Goal: Task Accomplishment & Management: Manage account settings

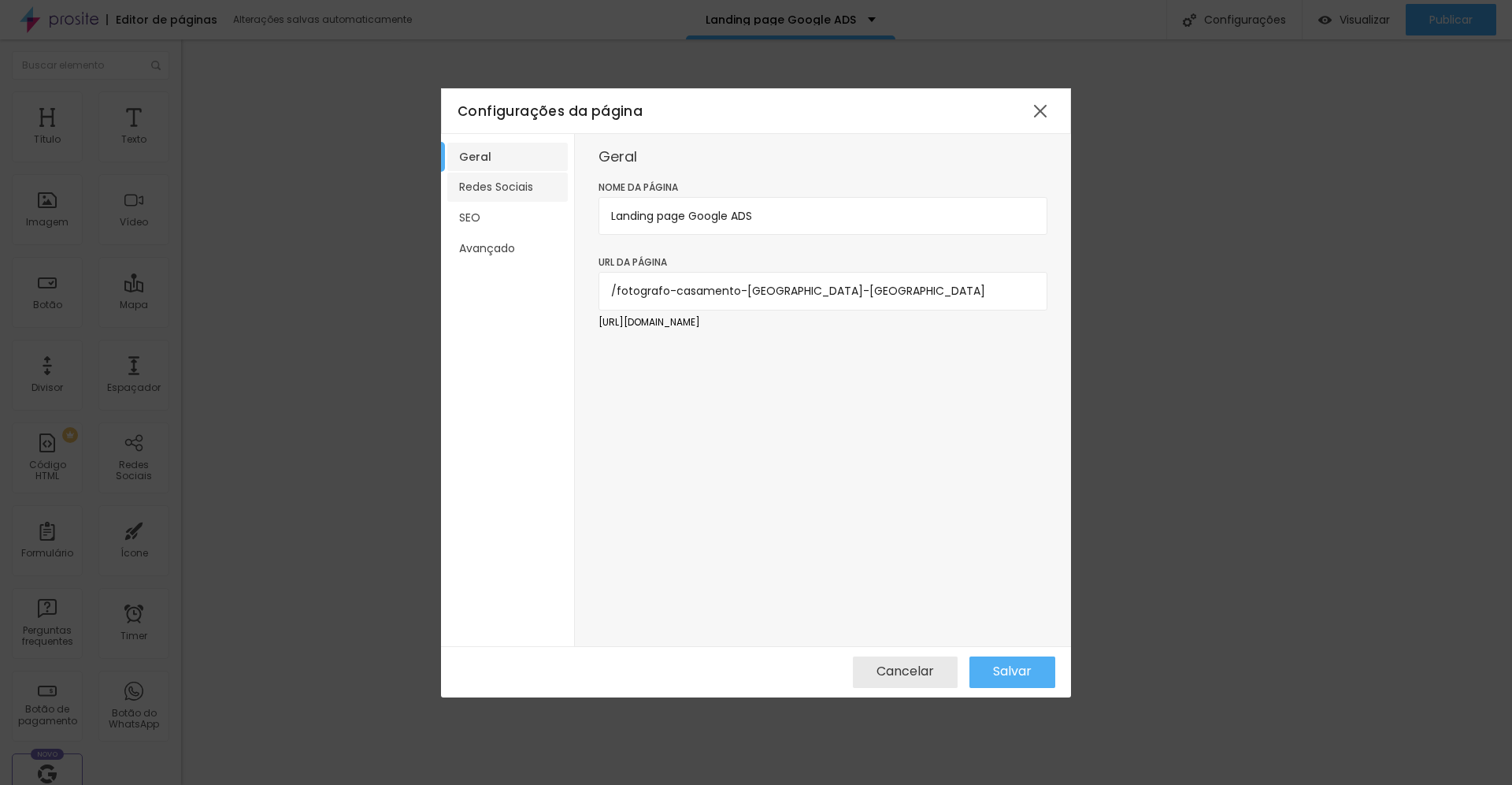
click at [486, 190] on li "Redes Sociais" at bounding box center [507, 187] width 120 height 29
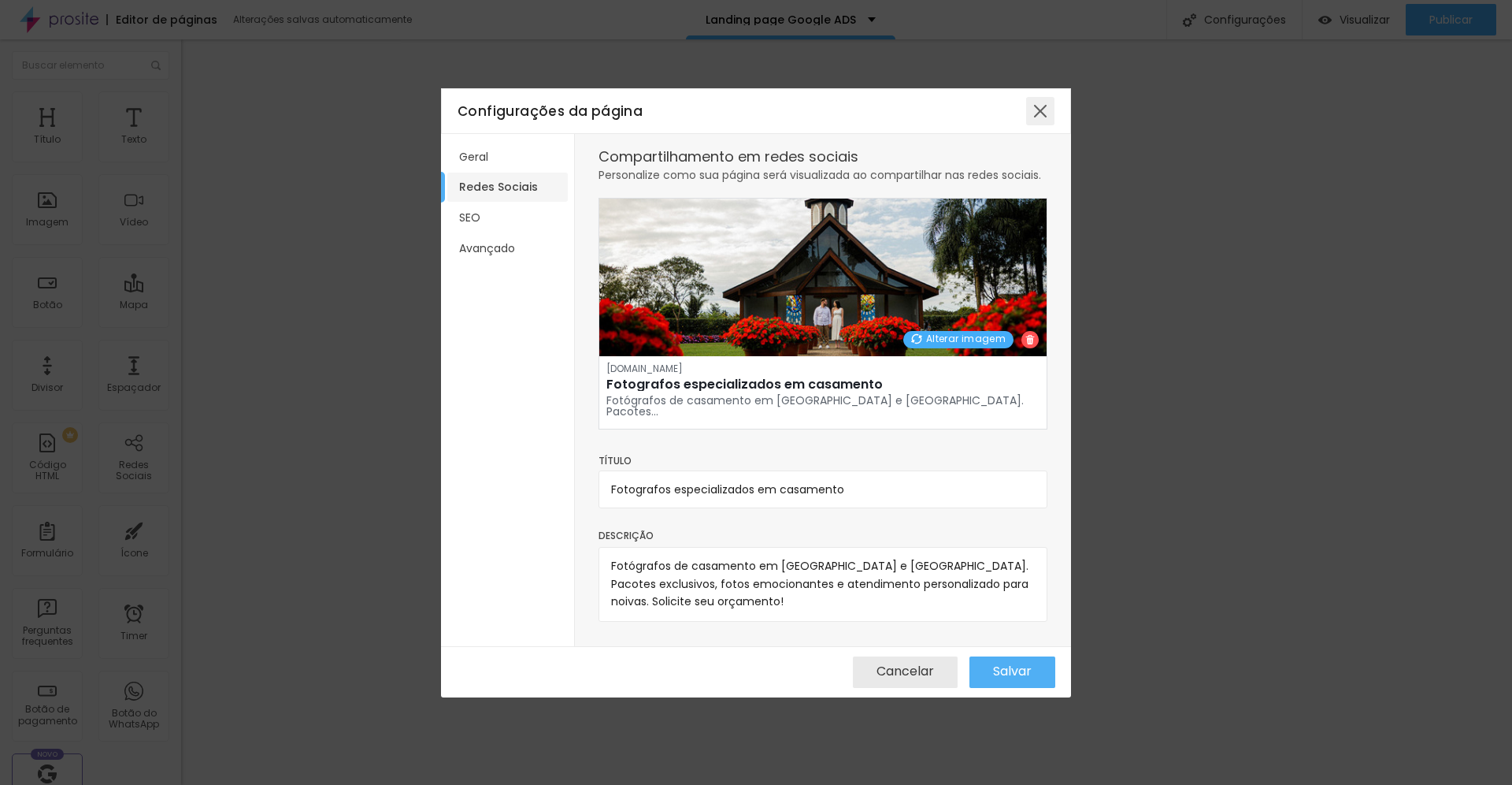
click at [1044, 114] on div at bounding box center [1040, 111] width 28 height 28
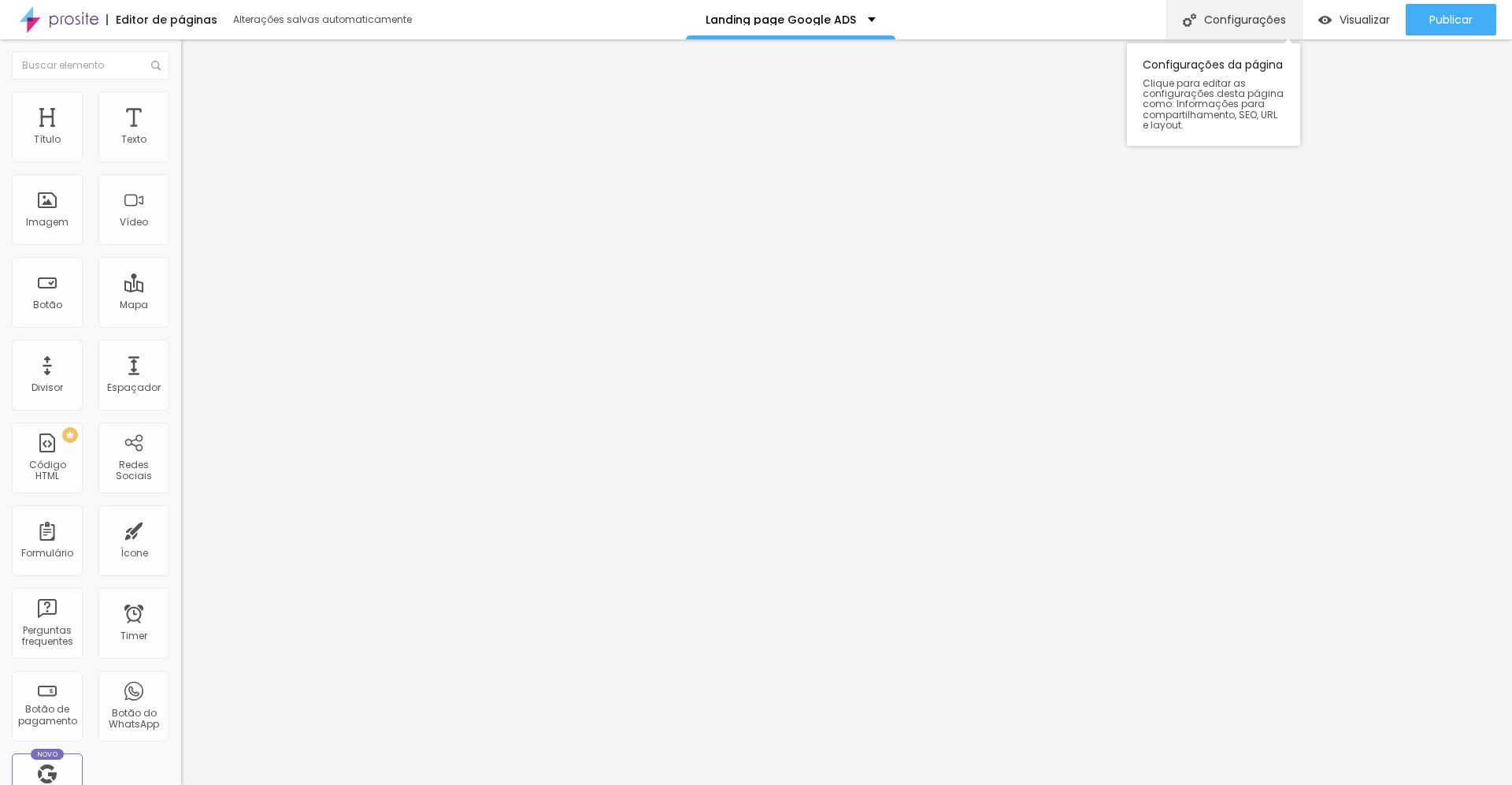
click at [1262, 20] on div "Configurações" at bounding box center [1233, 19] width 136 height 39
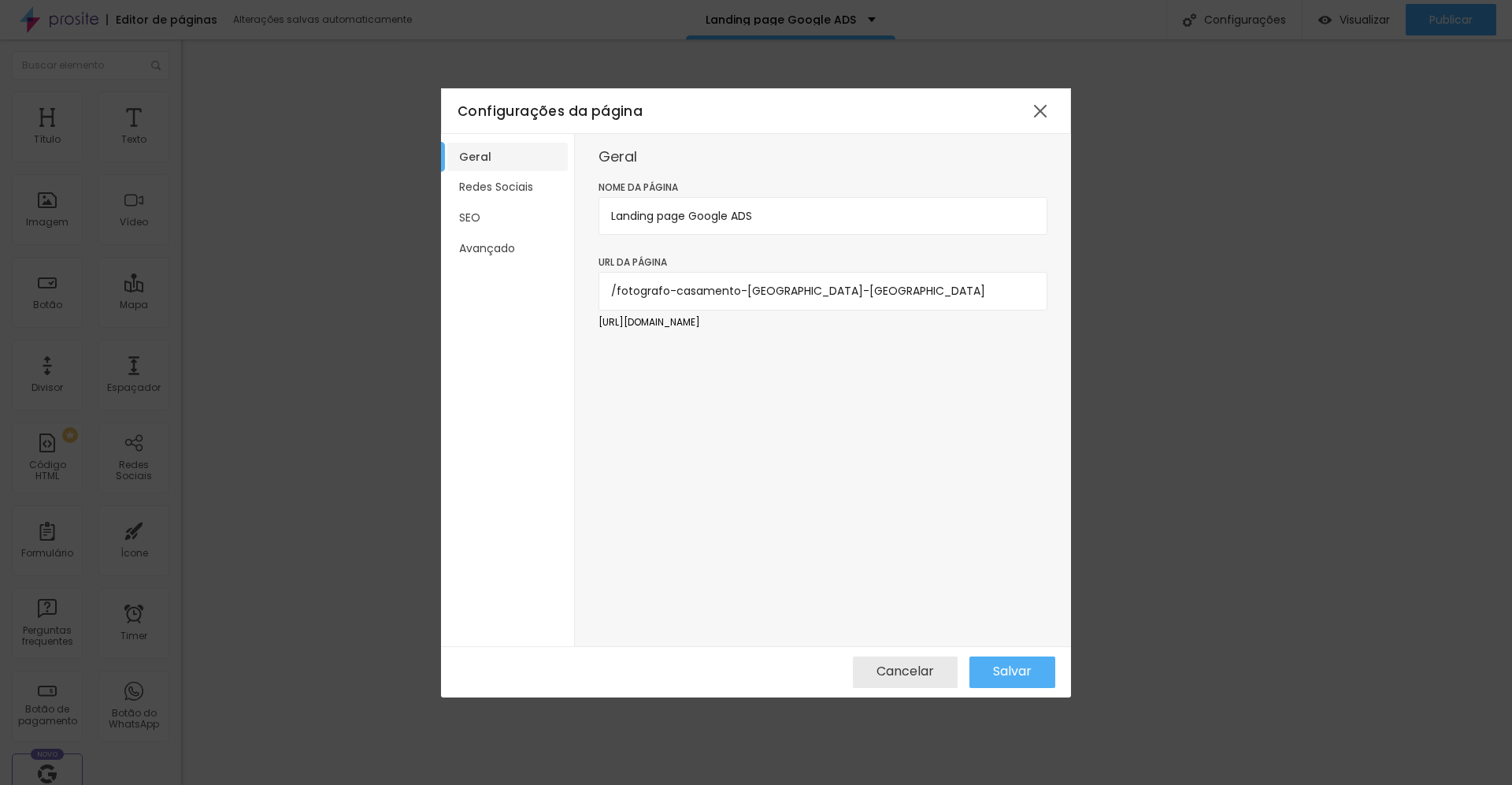
click at [825, 321] on div "URL da página /fotografo-casamento-[GEOGRAPHIC_DATA]-[GEOGRAPHIC_DATA]" at bounding box center [822, 289] width 449 height 69
click at [866, 325] on p "[URL][DOMAIN_NAME]" at bounding box center [822, 321] width 449 height 15
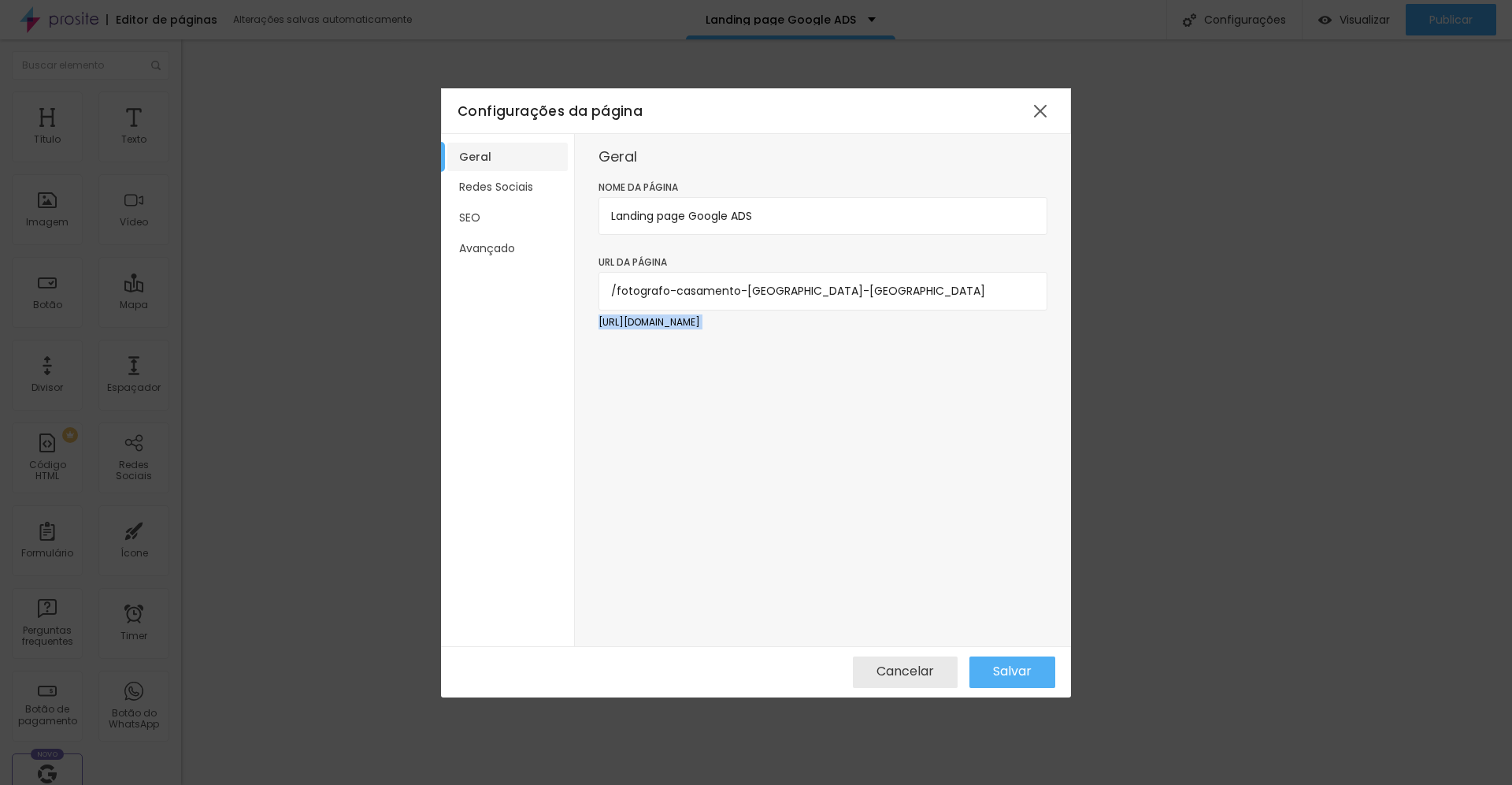
click at [866, 325] on p "[URL][DOMAIN_NAME]" at bounding box center [822, 321] width 449 height 15
copy p "[URL][DOMAIN_NAME]"
click at [493, 243] on li "Avançado" at bounding box center [507, 248] width 120 height 29
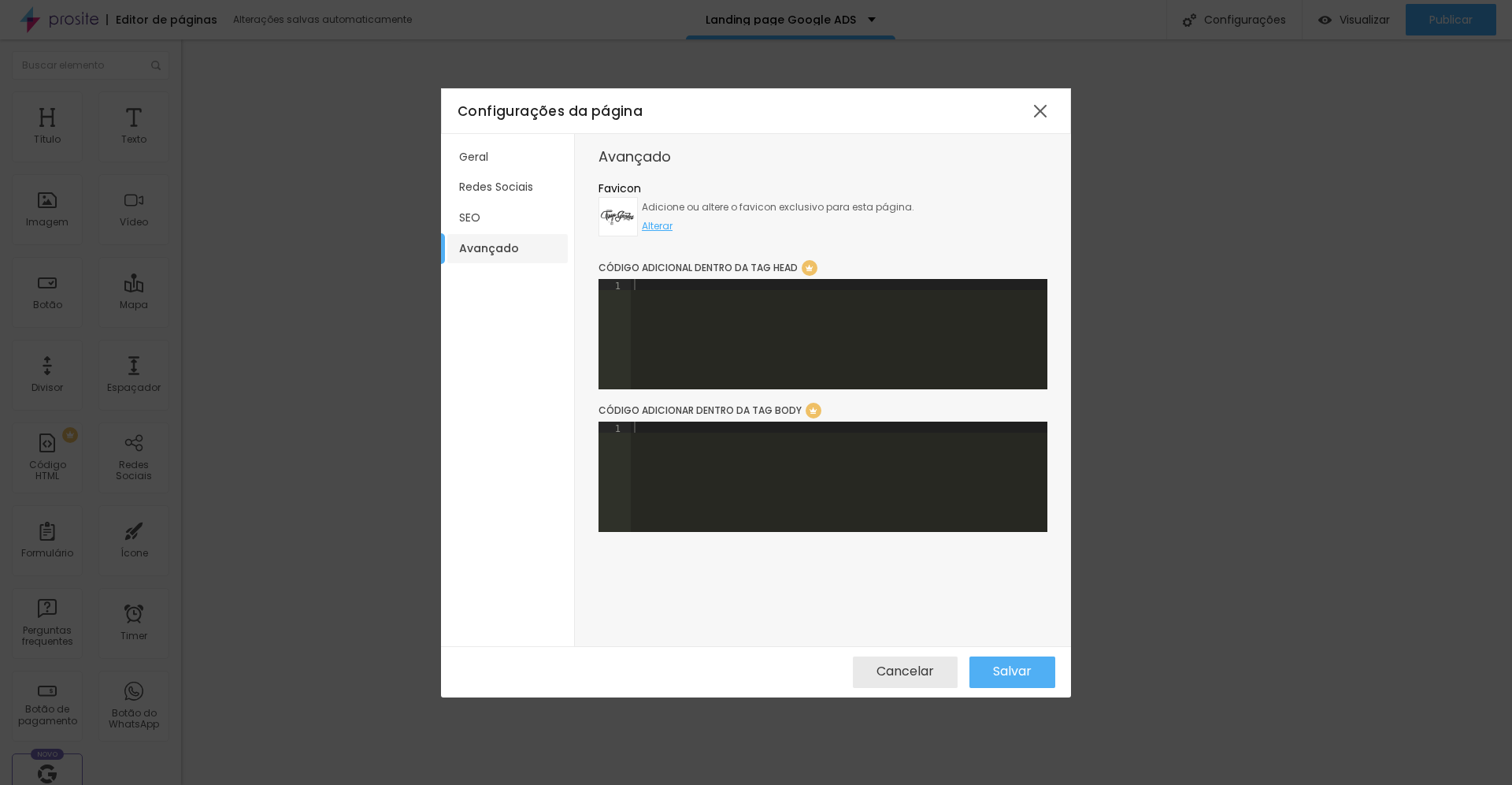
click at [729, 308] on div at bounding box center [838, 345] width 417 height 133
click at [1017, 673] on span "Salvar" at bounding box center [1012, 672] width 39 height 14
click at [738, 462] on div at bounding box center [838, 488] width 417 height 133
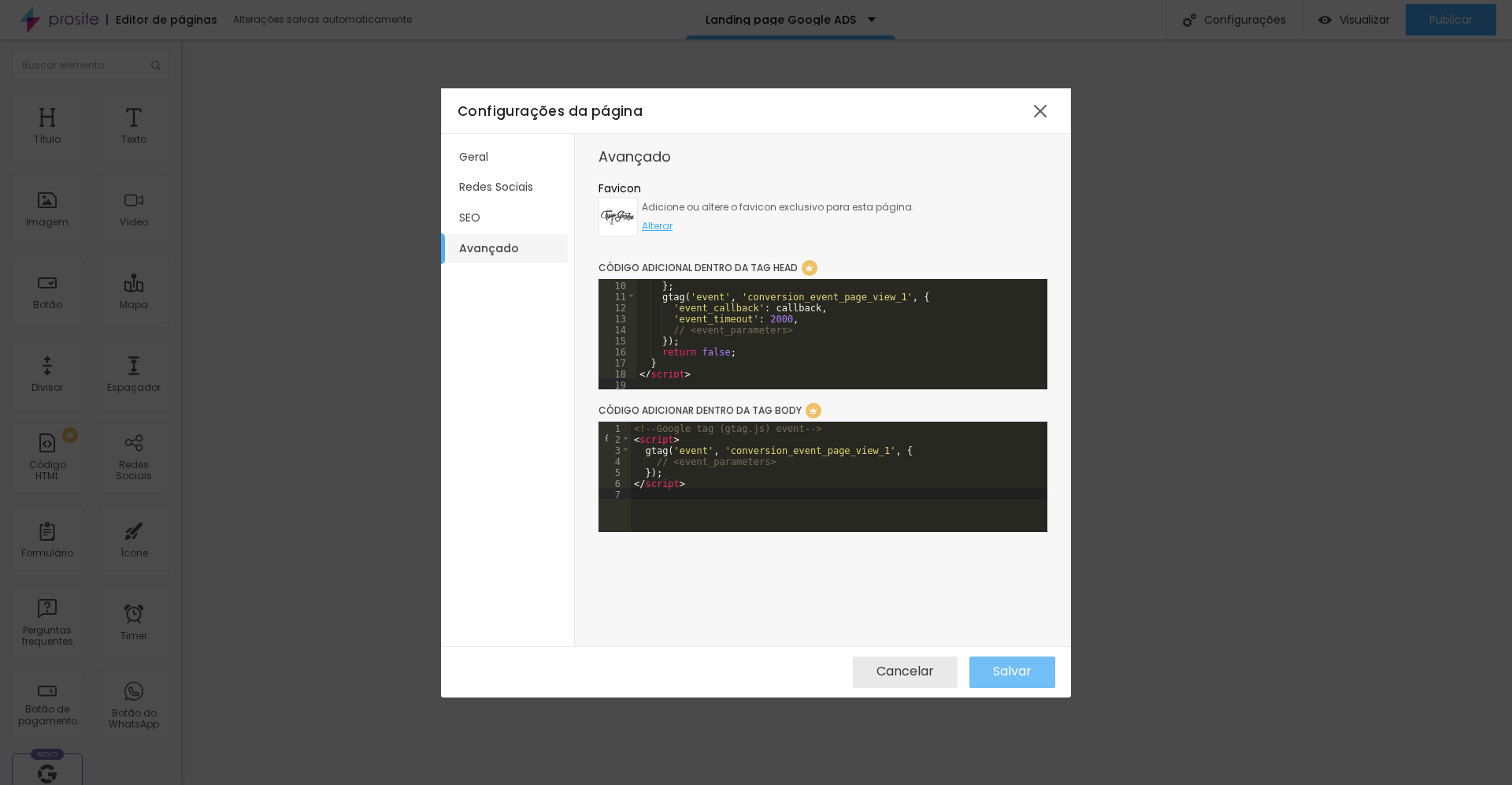
click at [1011, 672] on span "Salvar" at bounding box center [1012, 672] width 39 height 14
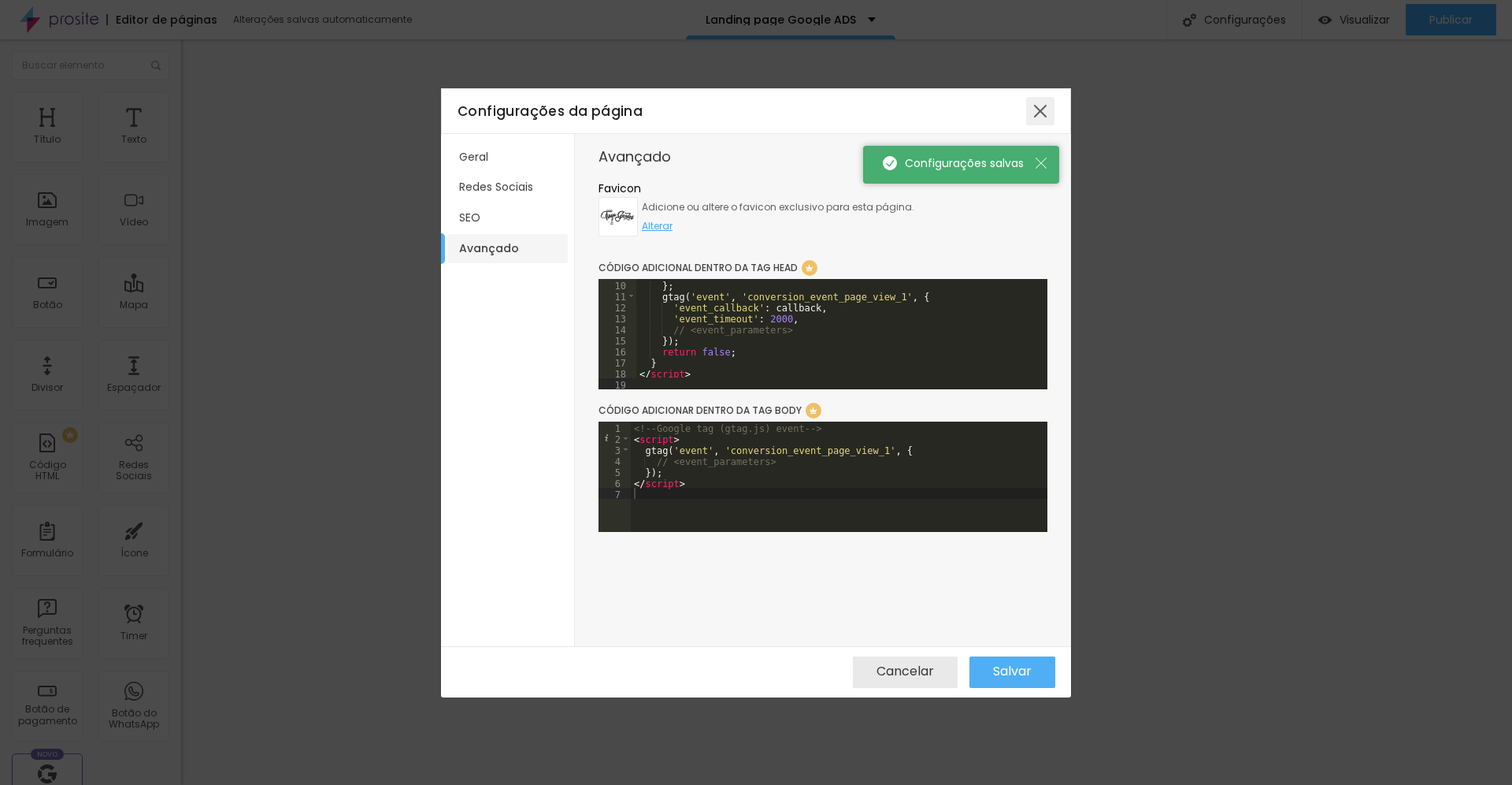
click at [1041, 115] on div at bounding box center [1040, 111] width 28 height 28
